Goal: Find specific page/section: Find specific page/section

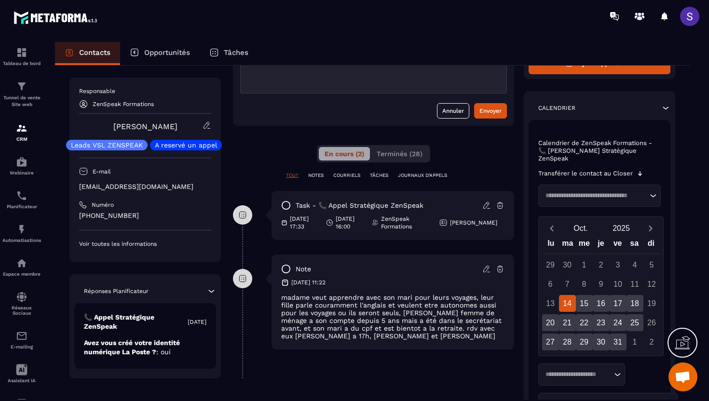
scroll to position [115, 0]
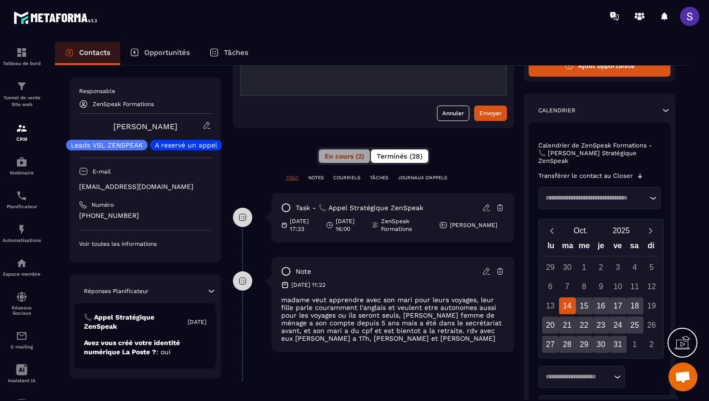
click at [405, 158] on span "Terminés (28)" at bounding box center [400, 156] width 46 height 8
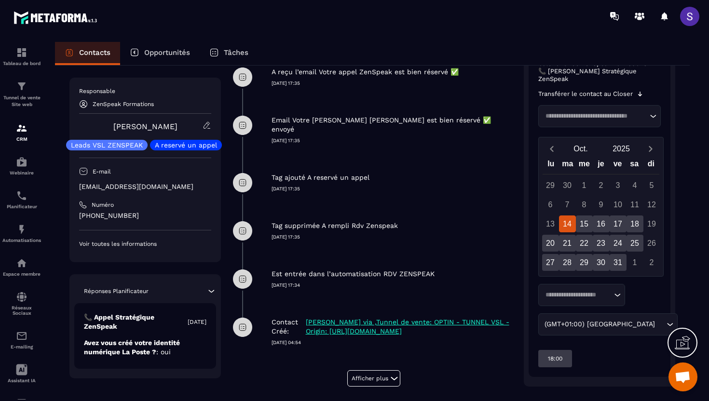
scroll to position [258, 0]
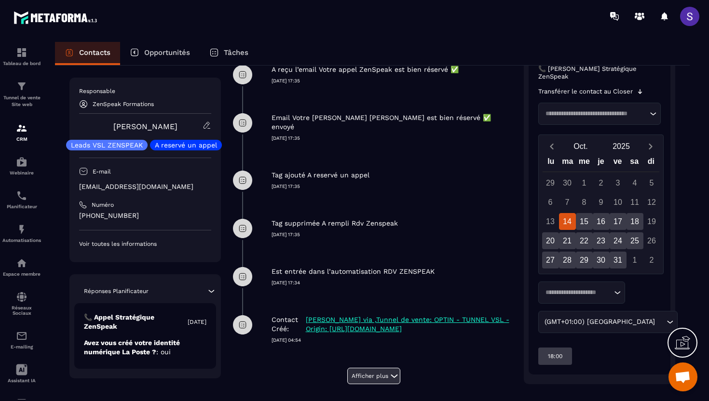
click at [383, 368] on button "Afficher plus" at bounding box center [373, 376] width 53 height 16
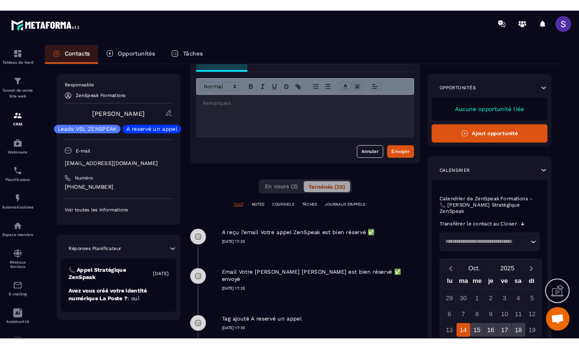
scroll to position [0, 0]
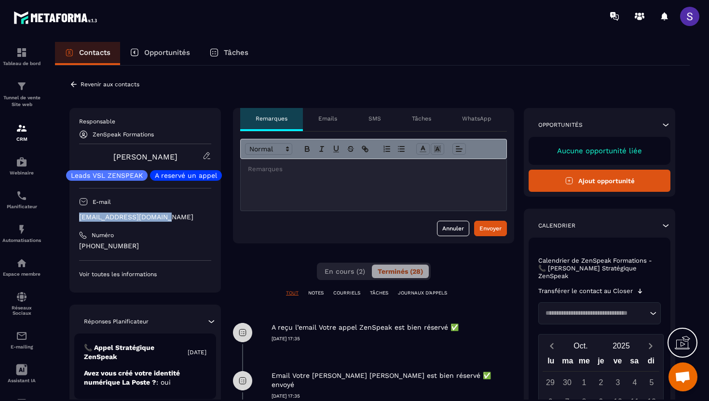
drag, startPoint x: 180, startPoint y: 218, endPoint x: 80, endPoint y: 216, distance: 100.8
click at [79, 216] on p "[EMAIL_ADDRESS][DOMAIN_NAME]" at bounding box center [145, 217] width 132 height 9
copy p "[EMAIL_ADDRESS][DOMAIN_NAME]"
click at [26, 101] on p "Tunnel de vente Site web" at bounding box center [21, 102] width 39 height 14
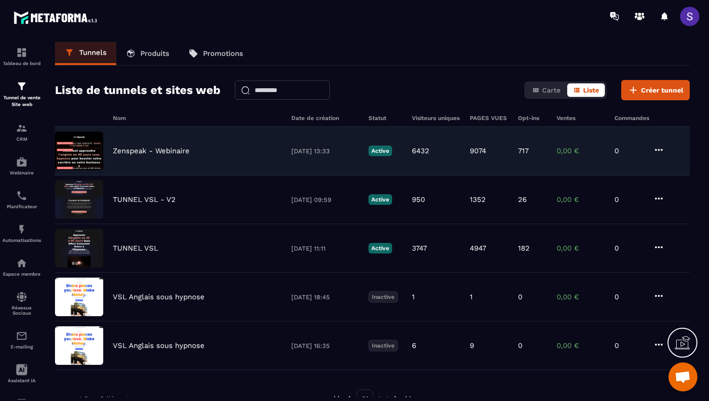
click at [164, 150] on p "Zenspeak - Webinaire" at bounding box center [151, 151] width 77 height 9
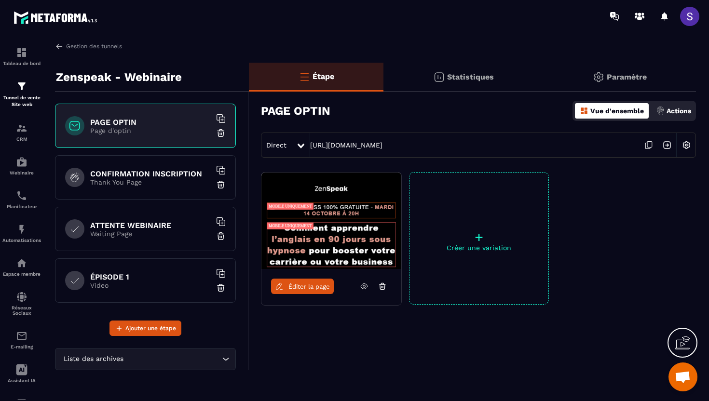
click at [650, 145] on icon at bounding box center [649, 145] width 18 height 18
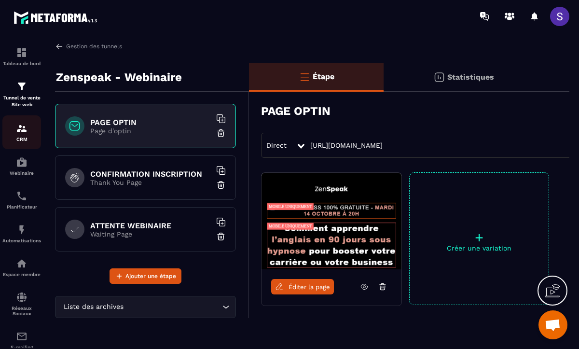
click at [25, 132] on img at bounding box center [22, 129] width 12 height 12
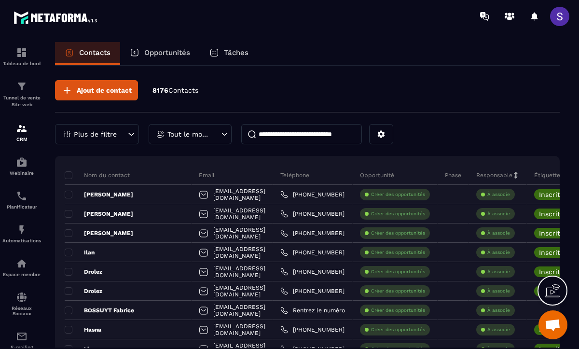
scroll to position [0, 0]
